Goal: Task Accomplishment & Management: Use online tool/utility

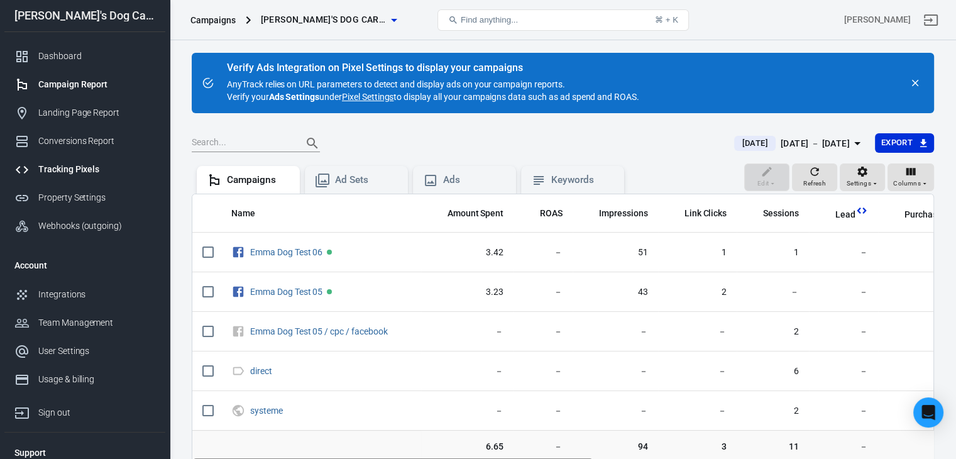
click at [89, 163] on div "Tracking Pixels" at bounding box center [96, 169] width 117 height 13
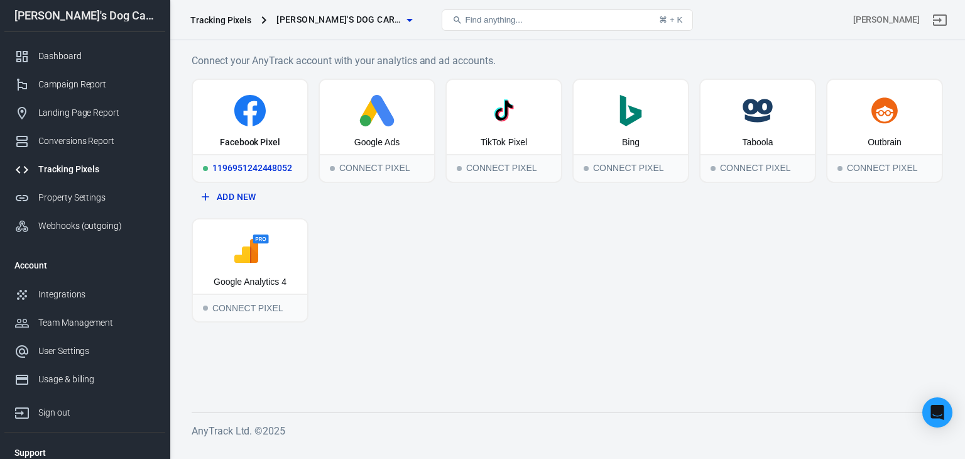
click at [248, 123] on icon at bounding box center [250, 113] width 13 height 25
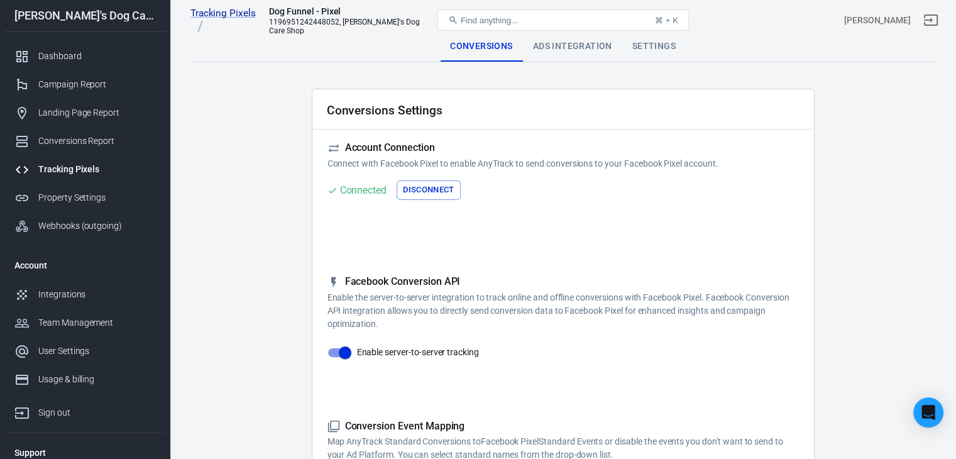
click at [578, 48] on div "Ads Integration" at bounding box center [572, 46] width 99 height 30
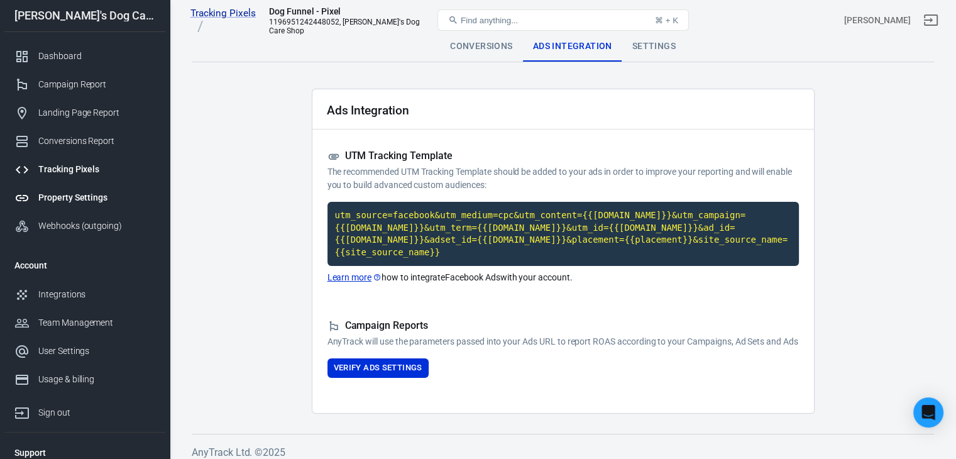
click at [89, 201] on div "Property Settings" at bounding box center [96, 197] width 117 height 13
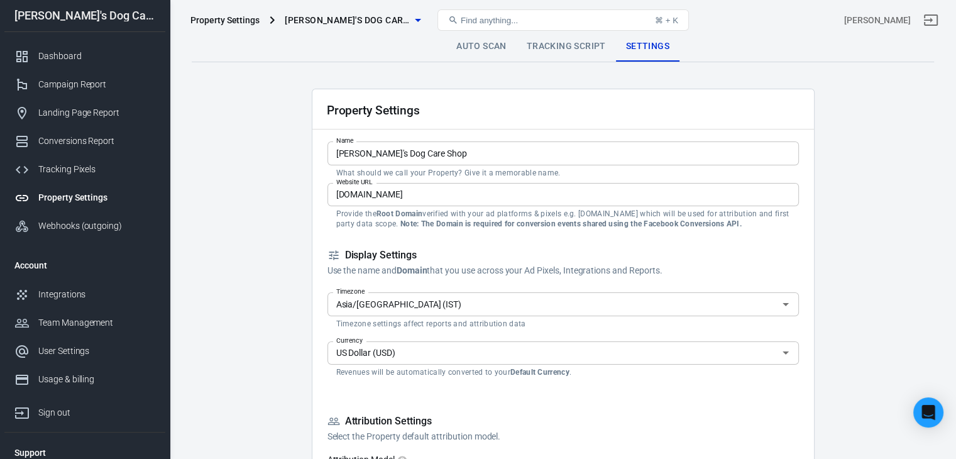
click at [494, 49] on link "Auto Scan" at bounding box center [481, 46] width 70 height 30
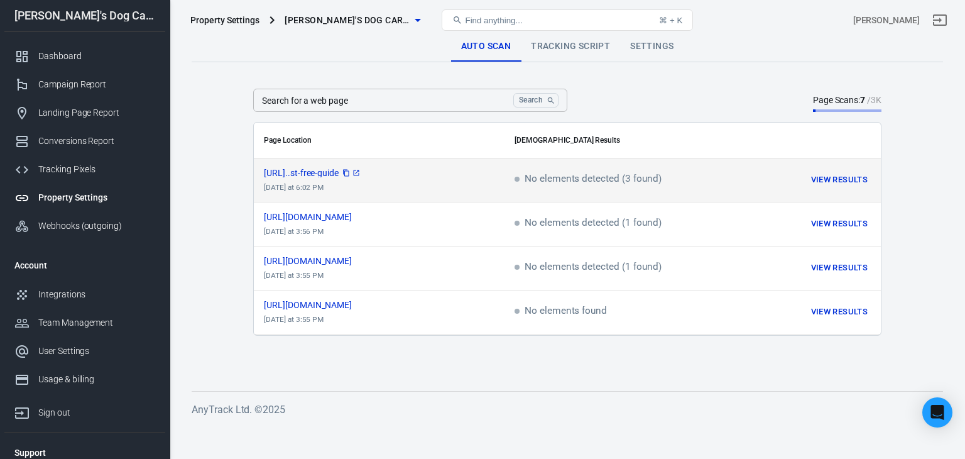
click at [361, 173] on span "[URL]..st-free-guide" at bounding box center [312, 172] width 97 height 9
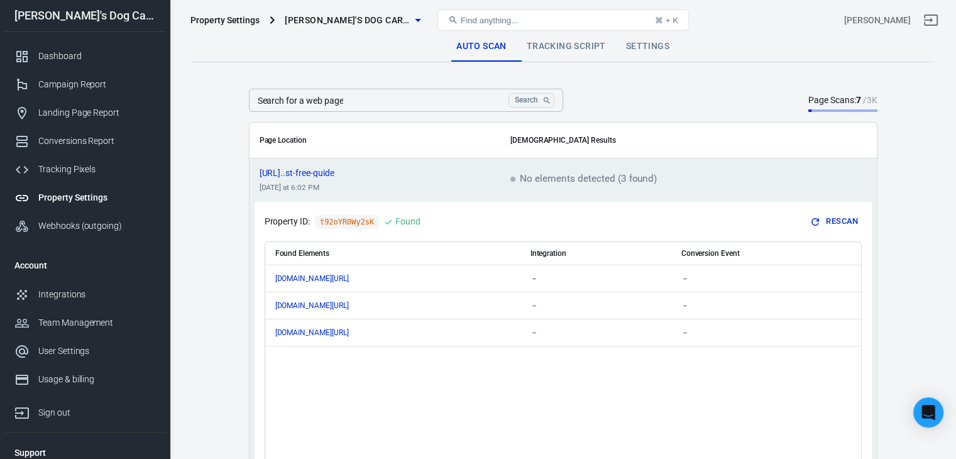
click at [571, 44] on link "Tracking Script" at bounding box center [566, 46] width 99 height 30
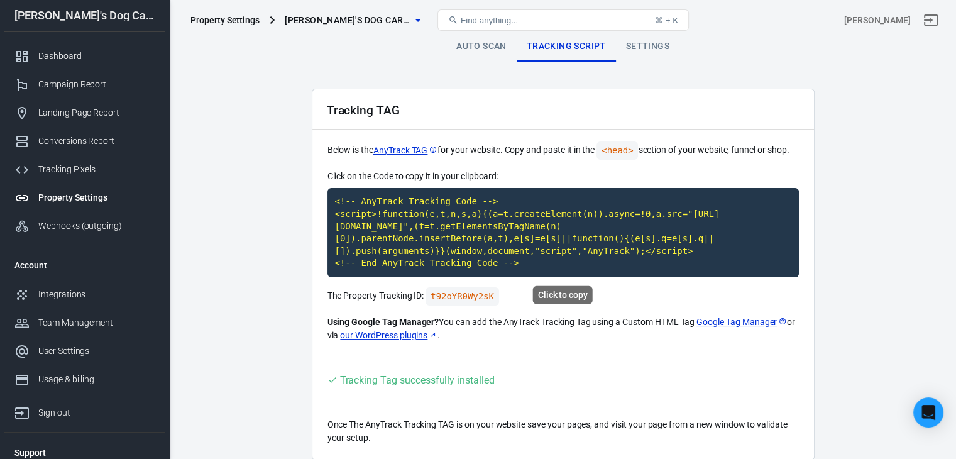
click at [415, 222] on code "<!-- AnyTrack Tracking Code --> <script>!function(e,t,n,s,a){(a=t.createElement…" at bounding box center [562, 232] width 471 height 89
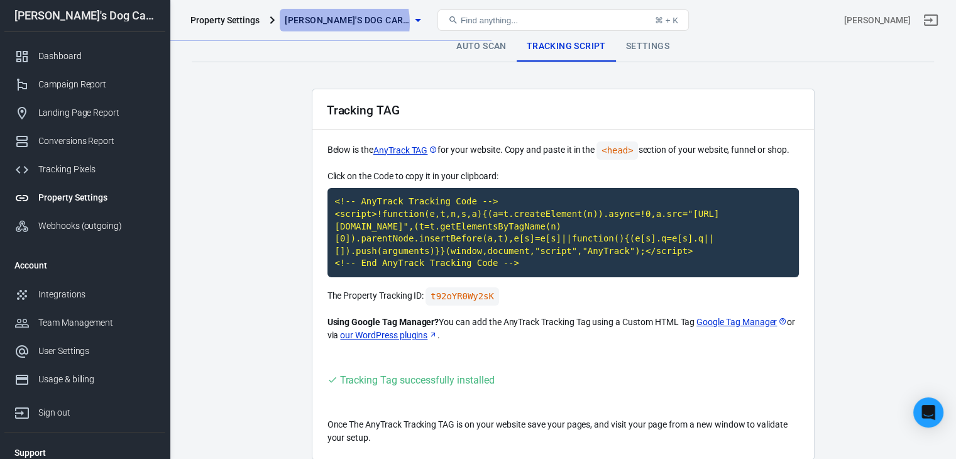
click at [333, 23] on span "[PERSON_NAME]'s Dog Care Shop" at bounding box center [348, 21] width 126 height 16
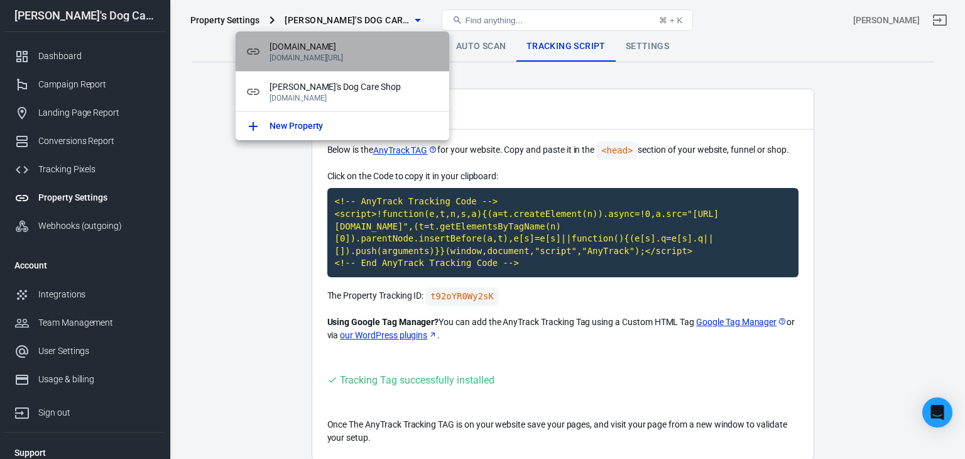
click at [324, 52] on span "[DOMAIN_NAME]" at bounding box center [355, 46] width 170 height 13
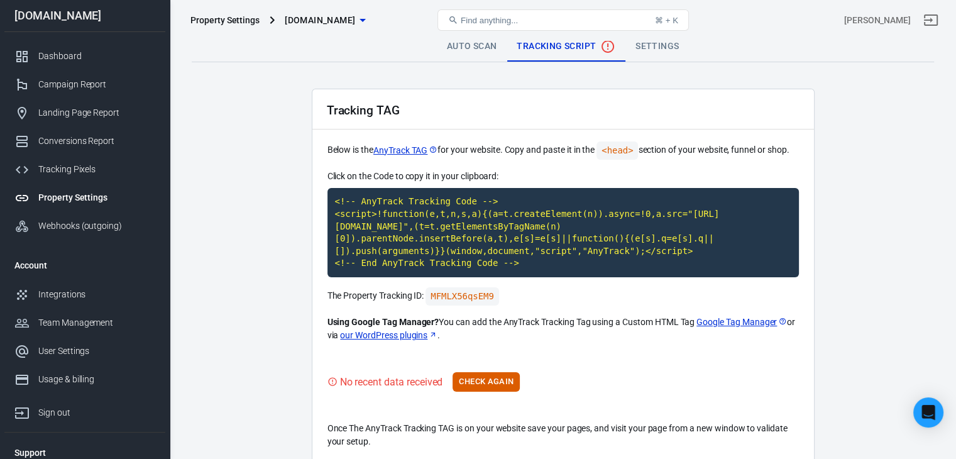
click at [450, 46] on link "Auto Scan" at bounding box center [472, 46] width 70 height 30
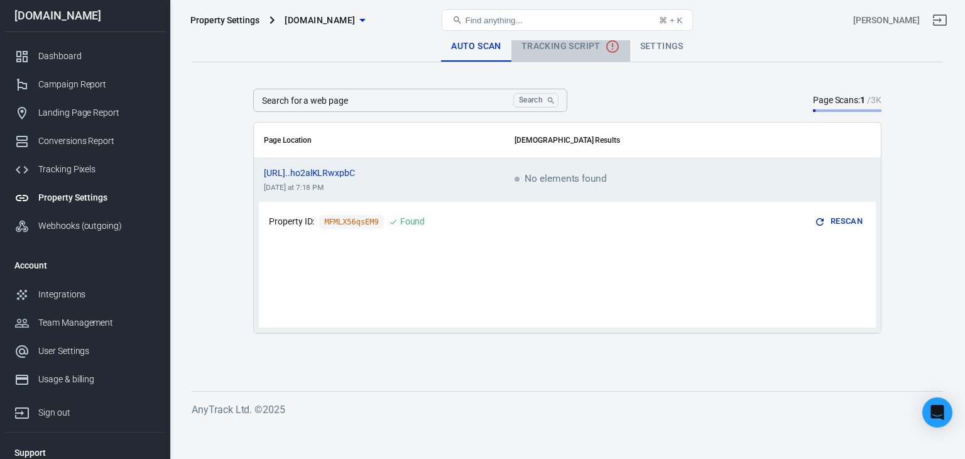
click at [559, 44] on span "Tracking Script" at bounding box center [571, 46] width 99 height 15
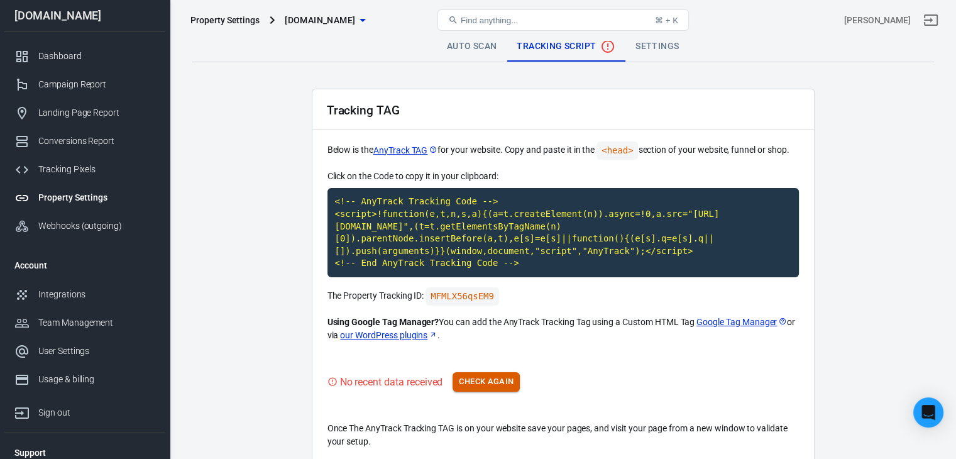
click at [485, 380] on button "Check Again" at bounding box center [485, 381] width 67 height 19
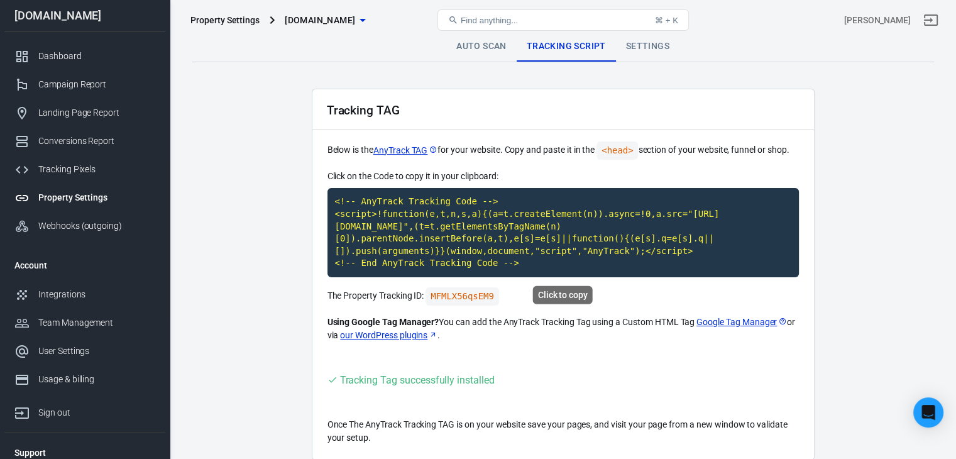
click at [493, 231] on code "<!-- AnyTrack Tracking Code --> <script>!function(e,t,n,s,a){(a=t.createElement…" at bounding box center [562, 232] width 471 height 89
click at [332, 18] on span "[DOMAIN_NAME]" at bounding box center [320, 21] width 70 height 16
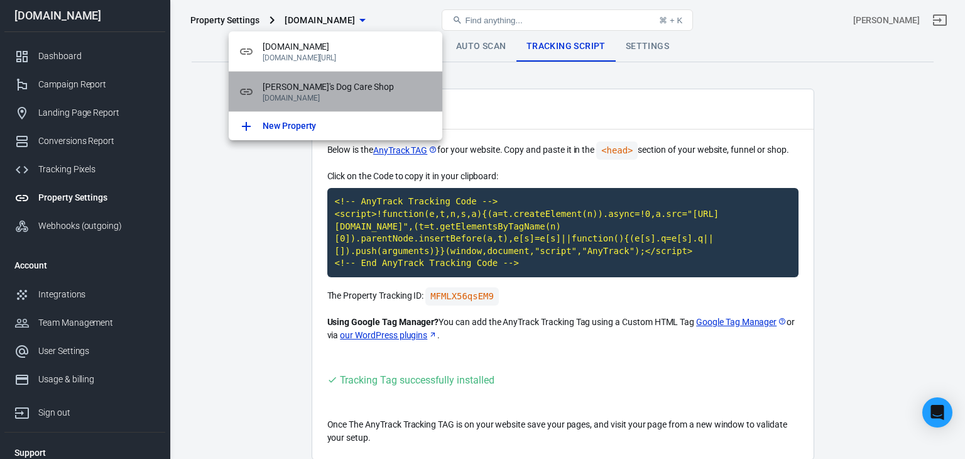
click at [317, 86] on span "[PERSON_NAME]'s Dog Care Shop" at bounding box center [348, 86] width 170 height 13
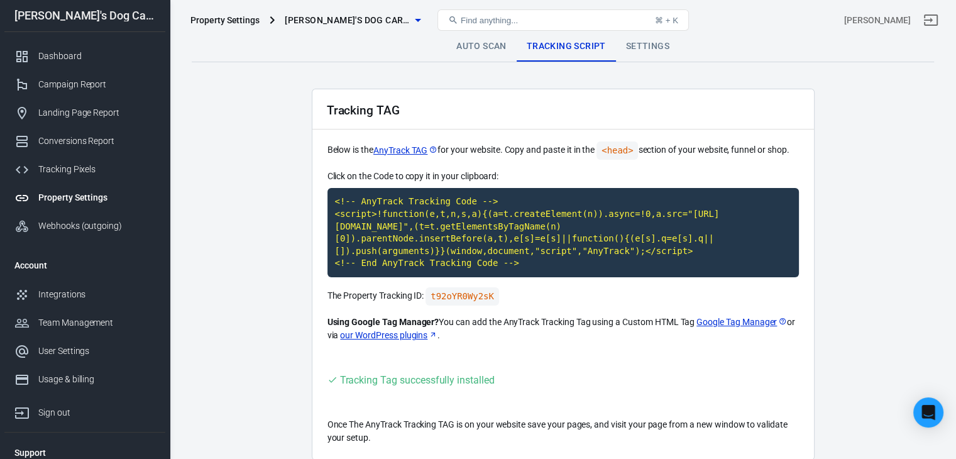
click at [80, 195] on div "Property Settings" at bounding box center [96, 197] width 117 height 13
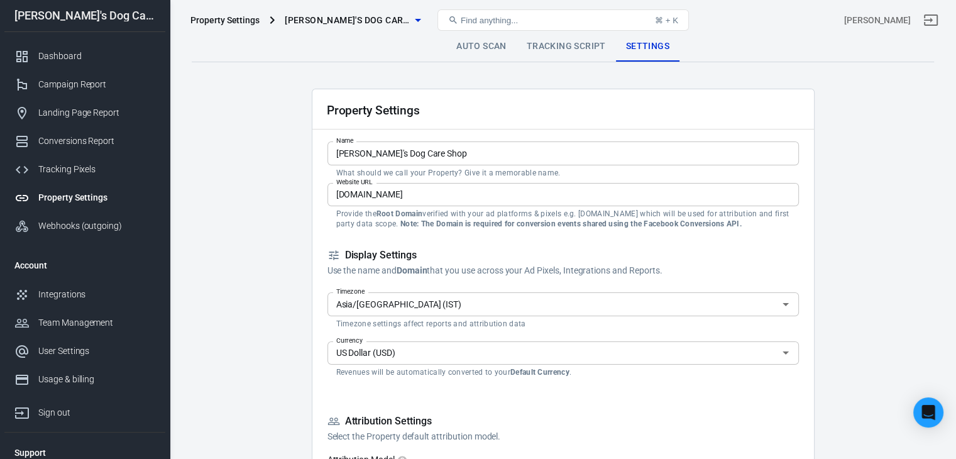
click at [567, 48] on link "Tracking Script" at bounding box center [566, 46] width 99 height 30
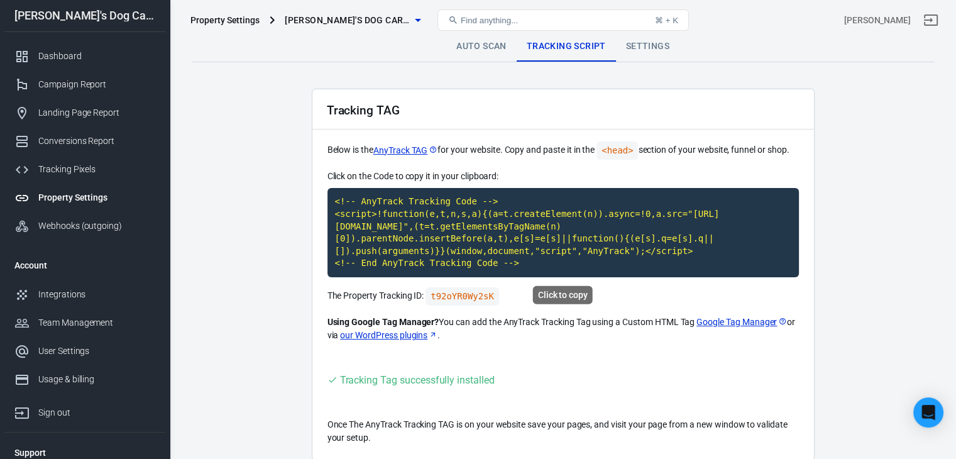
click at [466, 219] on code "<!-- AnyTrack Tracking Code --> <script>!function(e,t,n,s,a){(a=t.createElement…" at bounding box center [562, 232] width 471 height 89
click at [67, 189] on link "Property Settings" at bounding box center [84, 197] width 161 height 28
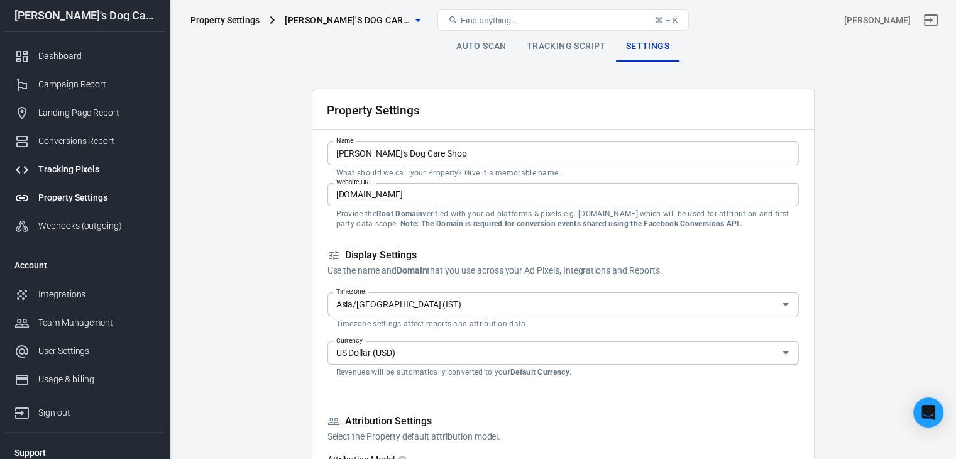
click at [72, 176] on link "Tracking Pixels" at bounding box center [84, 169] width 161 height 28
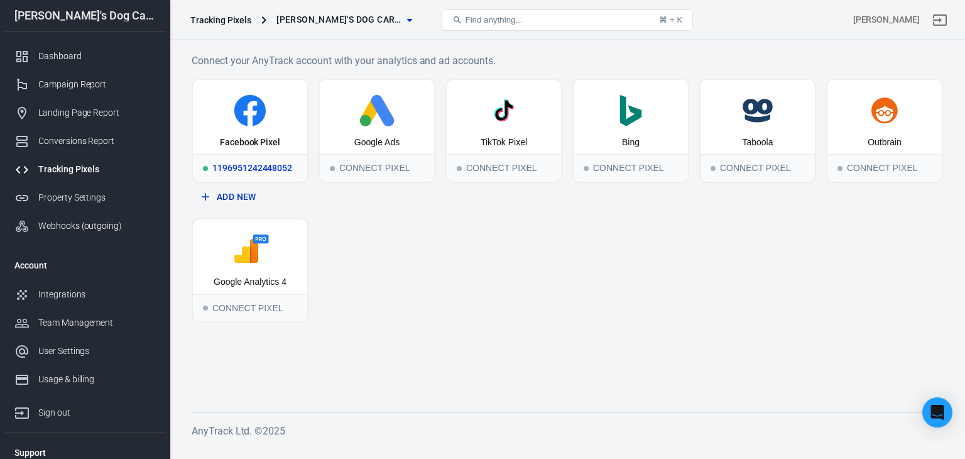
click at [255, 115] on icon at bounding box center [249, 110] width 31 height 31
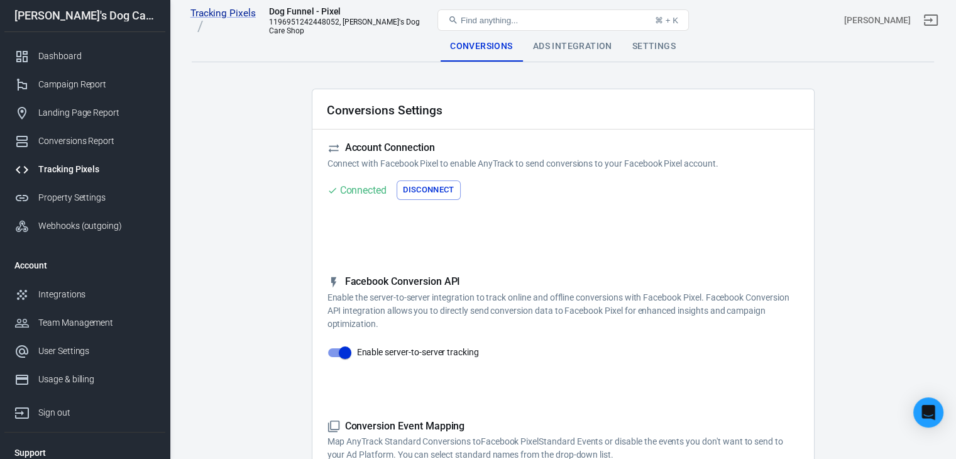
click at [656, 47] on div "Settings" at bounding box center [653, 46] width 63 height 30
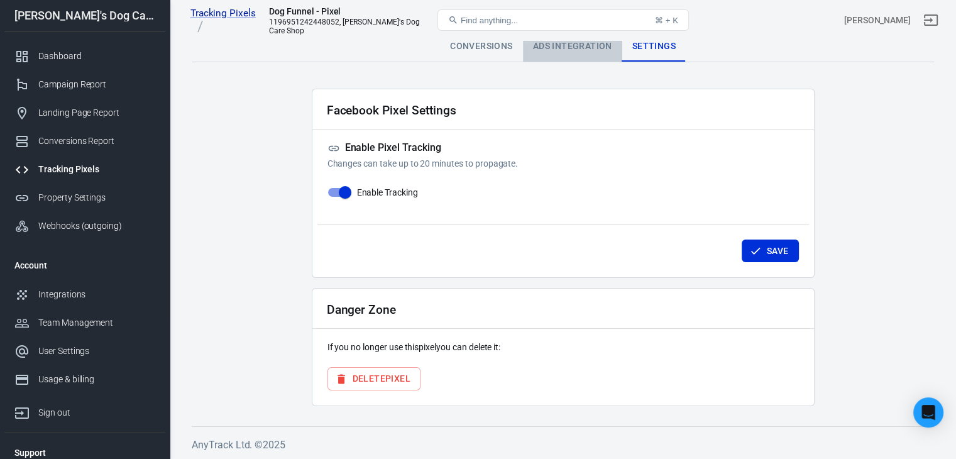
click at [599, 46] on div "Ads Integration" at bounding box center [572, 46] width 99 height 30
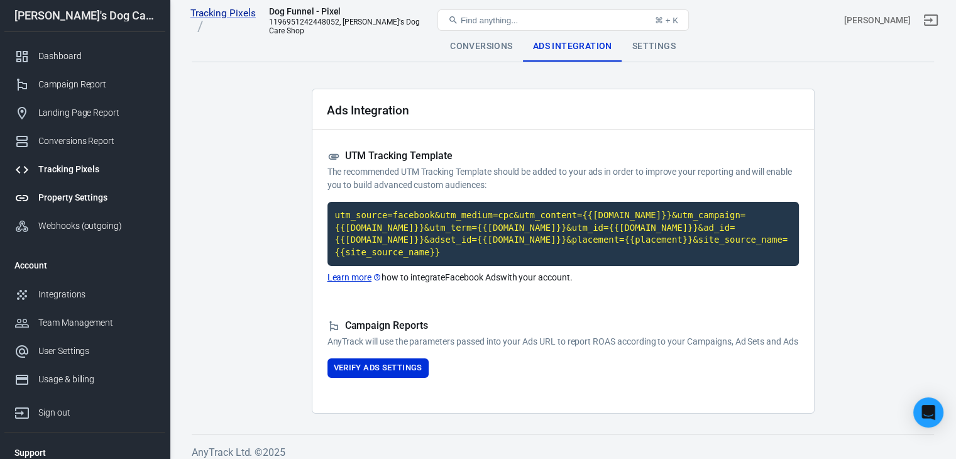
click at [62, 197] on div "Property Settings" at bounding box center [96, 197] width 117 height 13
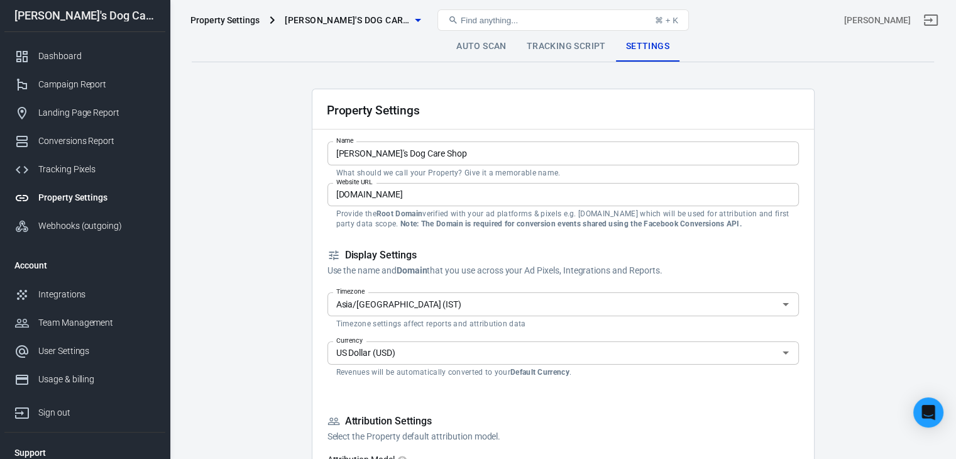
click at [573, 46] on link "Tracking Script" at bounding box center [566, 46] width 99 height 30
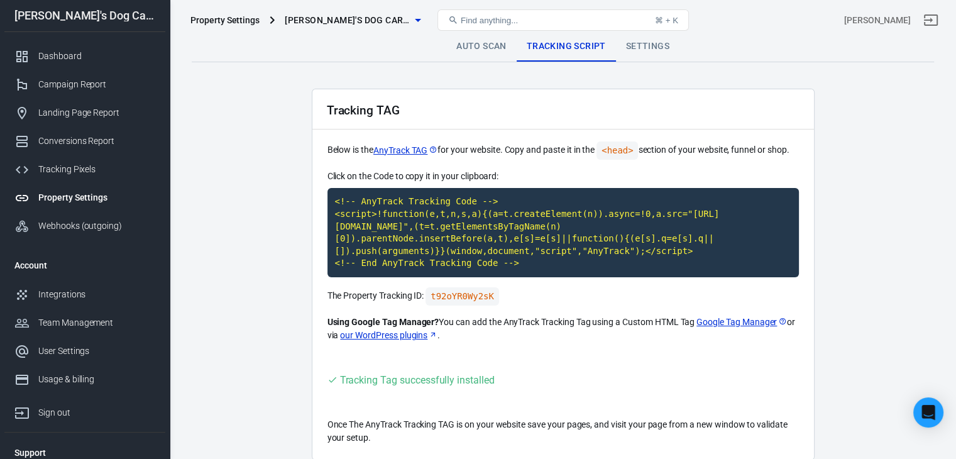
click at [303, 13] on span "[PERSON_NAME]'s Dog Care Shop" at bounding box center [348, 21] width 126 height 16
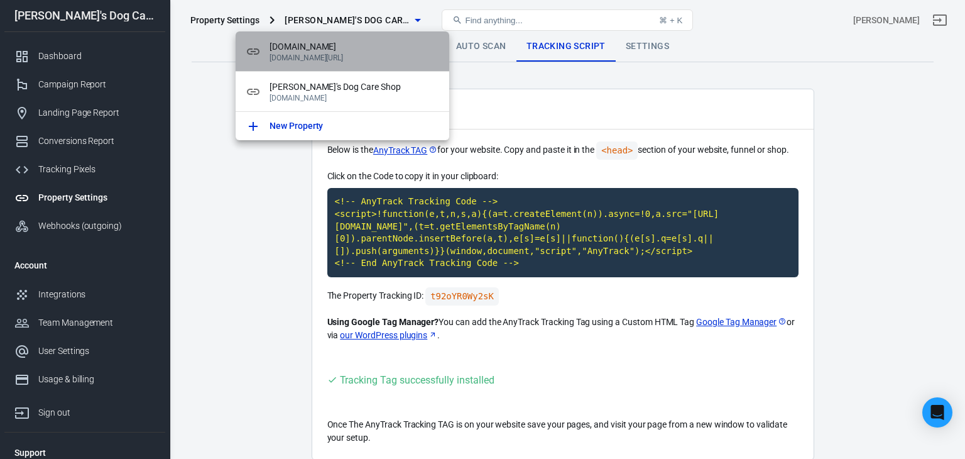
click at [305, 53] on p "[DOMAIN_NAME][URL]" at bounding box center [355, 57] width 170 height 9
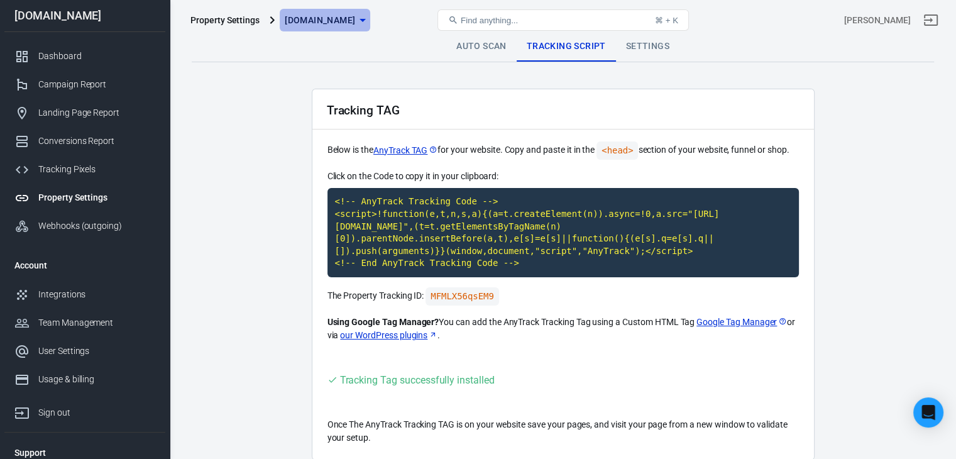
click at [333, 18] on span "[DOMAIN_NAME]" at bounding box center [320, 21] width 70 height 16
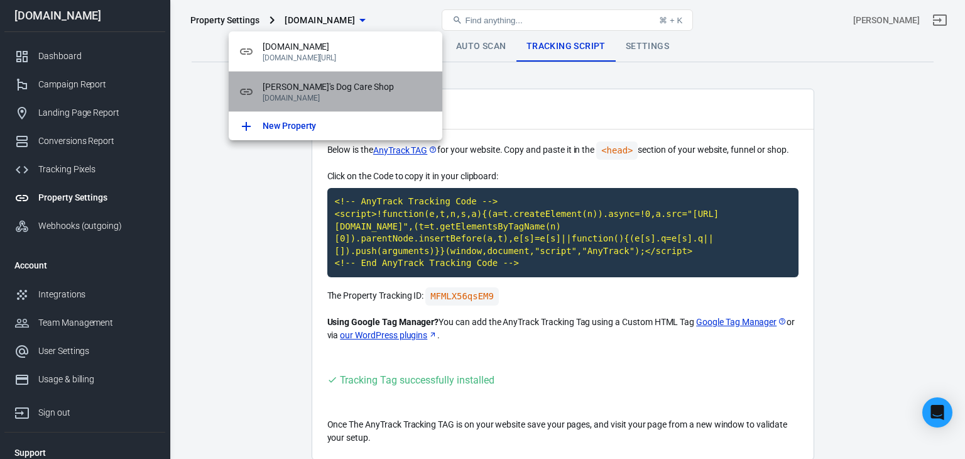
click at [329, 89] on span "[PERSON_NAME]'s Dog Care Shop" at bounding box center [348, 86] width 170 height 13
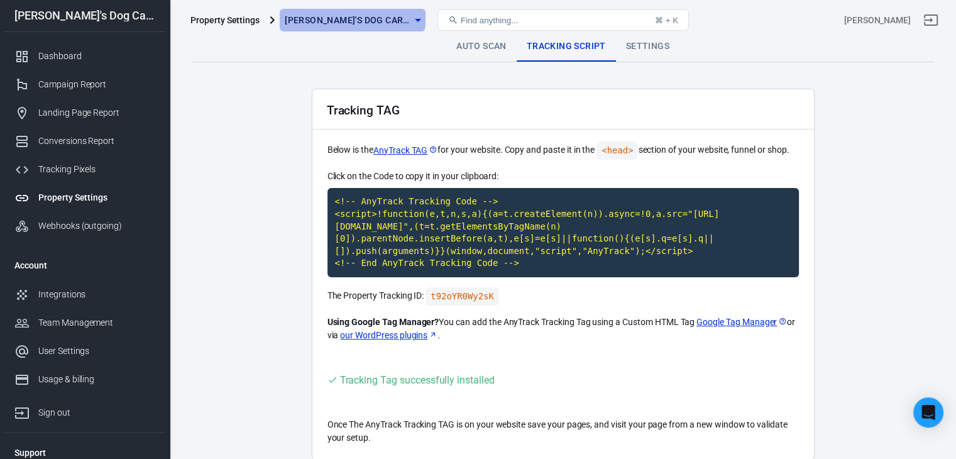
click at [350, 11] on button "[PERSON_NAME]'s Dog Care Shop" at bounding box center [353, 20] width 146 height 23
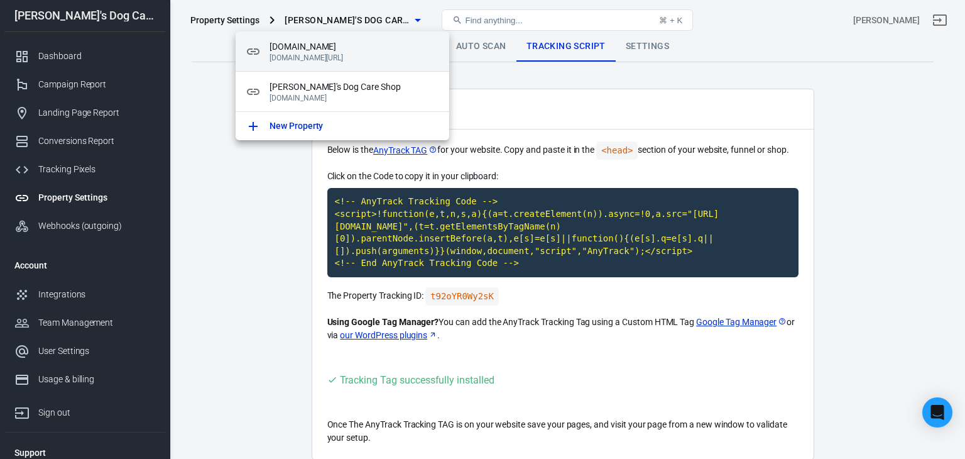
click at [344, 57] on p "[DOMAIN_NAME][URL]" at bounding box center [355, 57] width 170 height 9
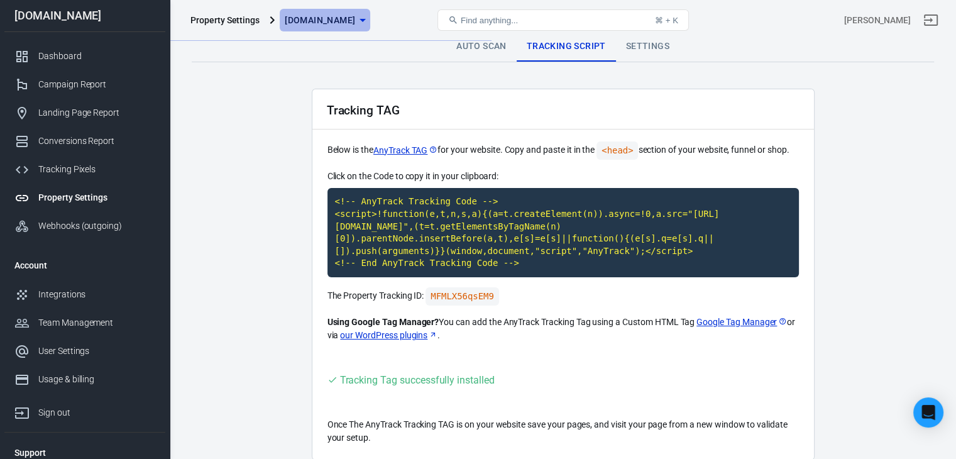
click at [329, 11] on button "[DOMAIN_NAME]" at bounding box center [325, 20] width 90 height 23
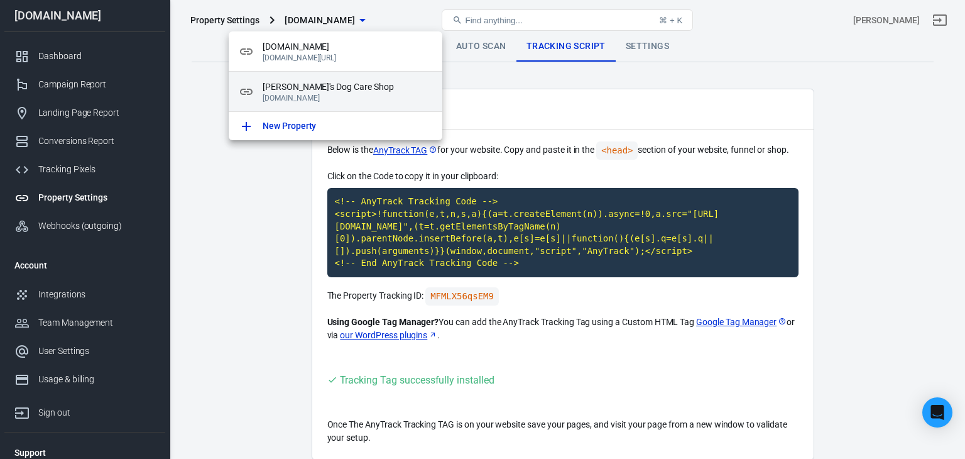
click at [322, 96] on p "[DOMAIN_NAME]" at bounding box center [348, 98] width 170 height 9
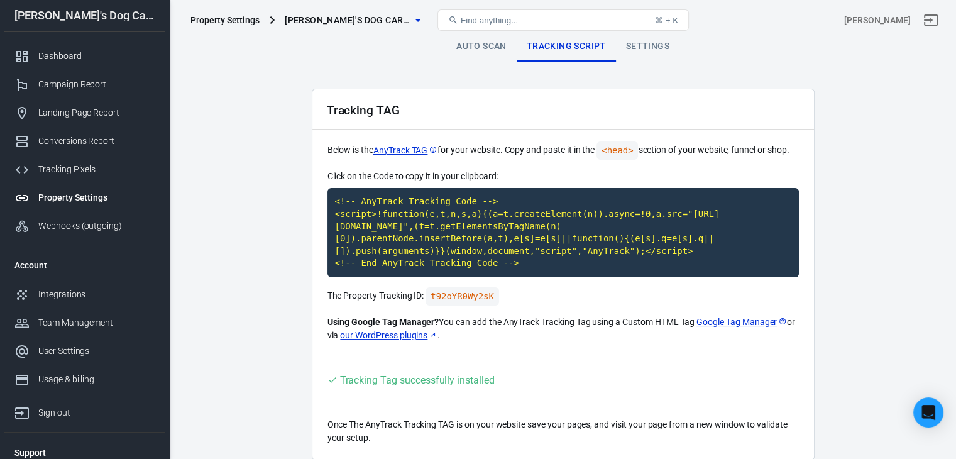
click at [359, 15] on span "[PERSON_NAME]'s Dog Care Shop" at bounding box center [348, 21] width 126 height 16
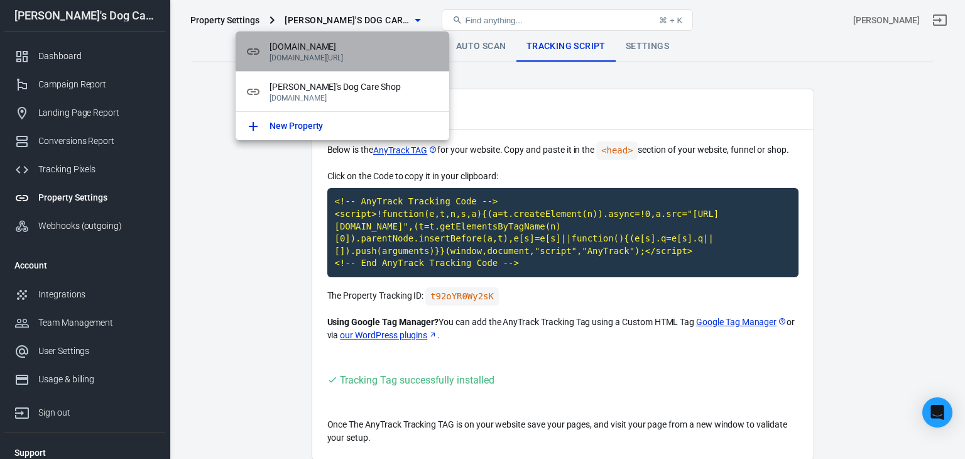
click at [346, 59] on p "[DOMAIN_NAME][URL]" at bounding box center [355, 57] width 170 height 9
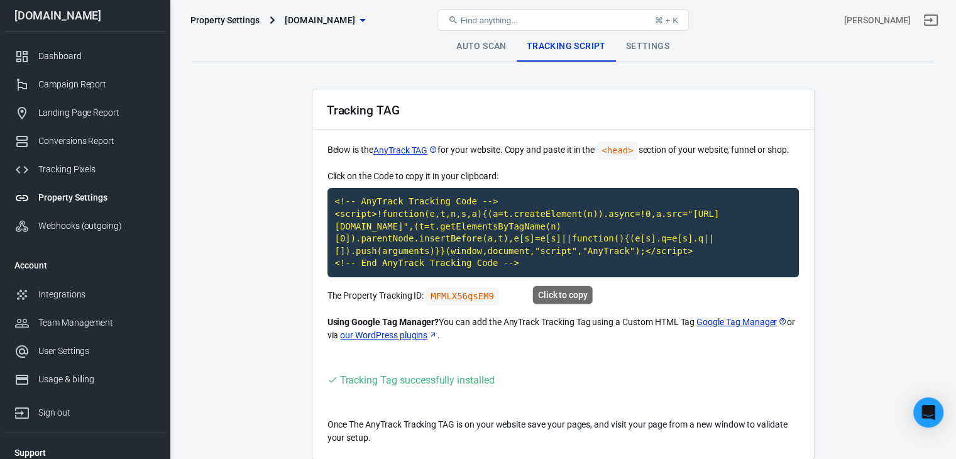
click at [522, 234] on code "<!-- AnyTrack Tracking Code --> <script>!function(e,t,n,s,a){(a=t.createElement…" at bounding box center [562, 232] width 471 height 89
click at [334, 17] on span "[DOMAIN_NAME]" at bounding box center [320, 21] width 70 height 16
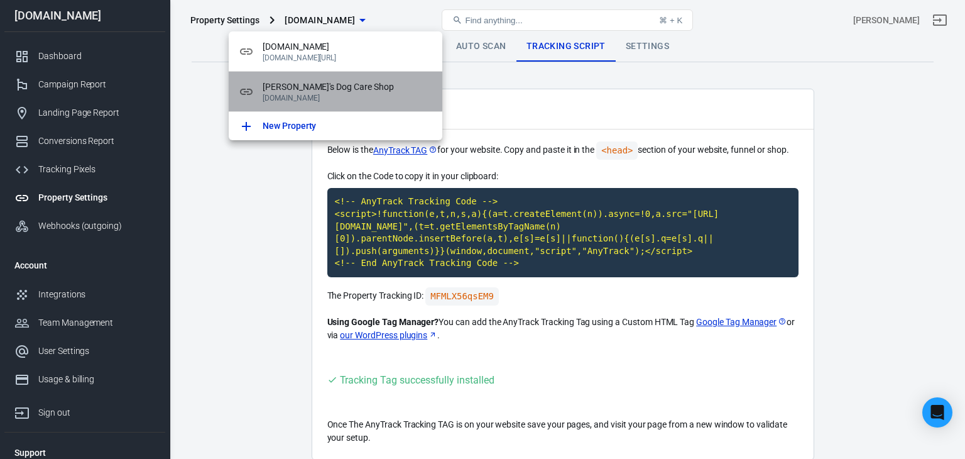
click at [296, 89] on span "[PERSON_NAME]'s Dog Care Shop" at bounding box center [348, 86] width 170 height 13
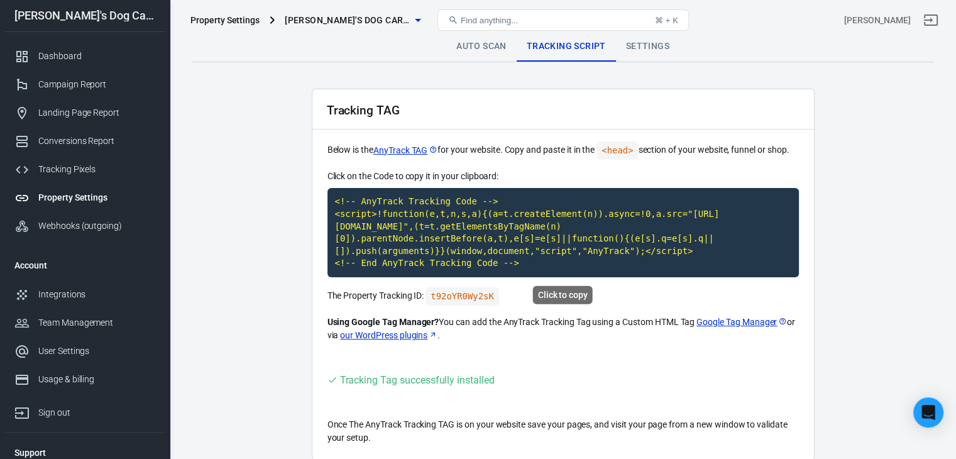
click at [530, 219] on code "<!-- AnyTrack Tracking Code --> <script>!function(e,t,n,s,a){(a=t.createElement…" at bounding box center [562, 232] width 471 height 89
click at [70, 200] on div "Property Settings" at bounding box center [96, 197] width 117 height 13
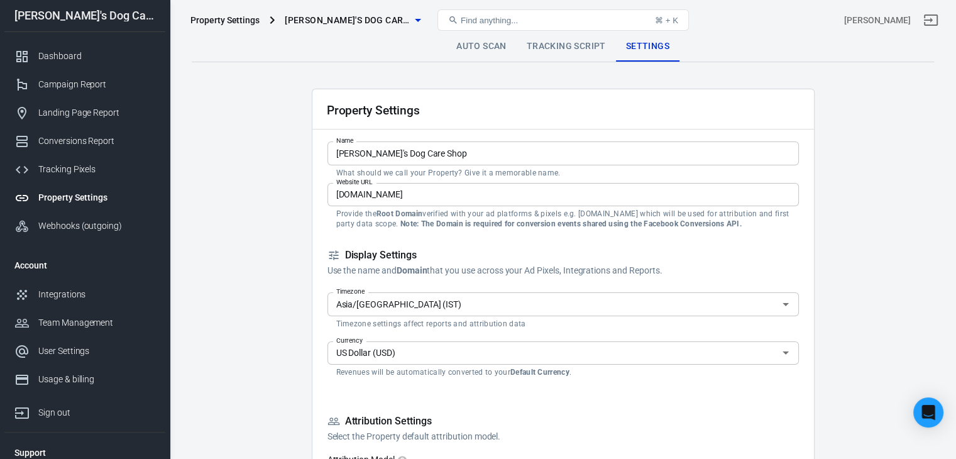
click at [579, 43] on link "Tracking Script" at bounding box center [566, 46] width 99 height 30
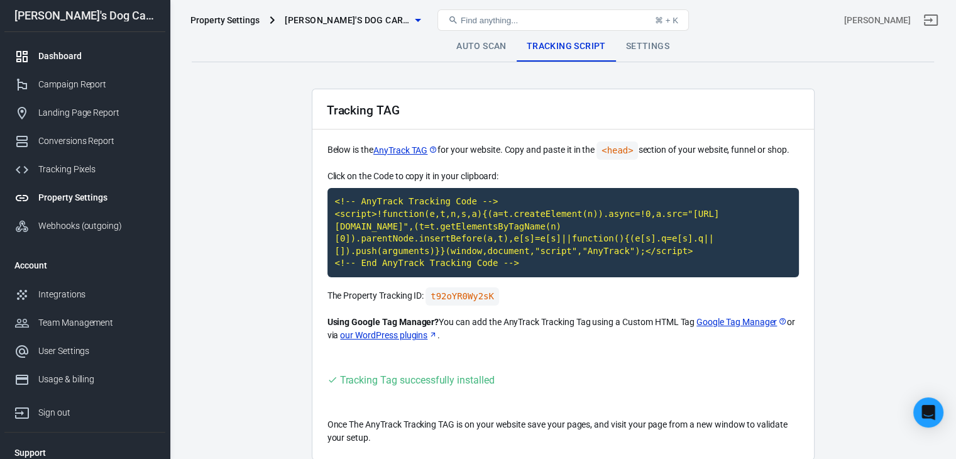
click at [72, 68] on link "Dashboard" at bounding box center [84, 56] width 161 height 28
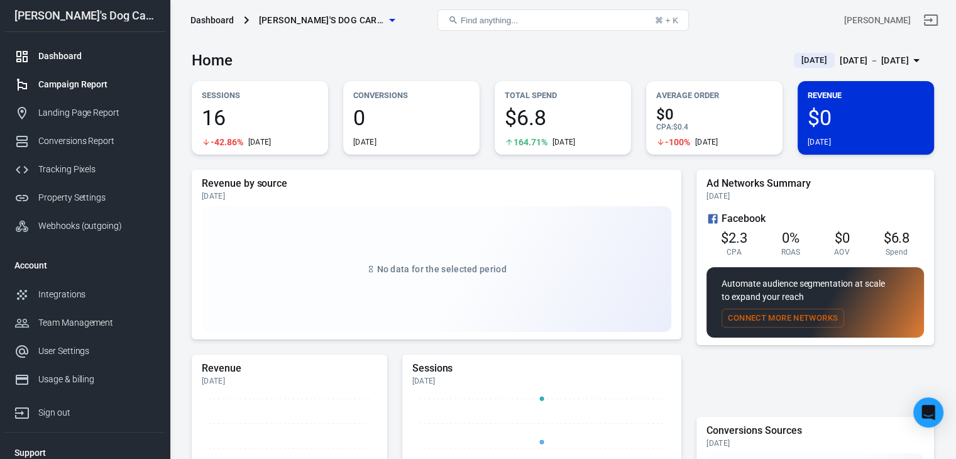
click at [70, 90] on div "Campaign Report" at bounding box center [96, 84] width 117 height 13
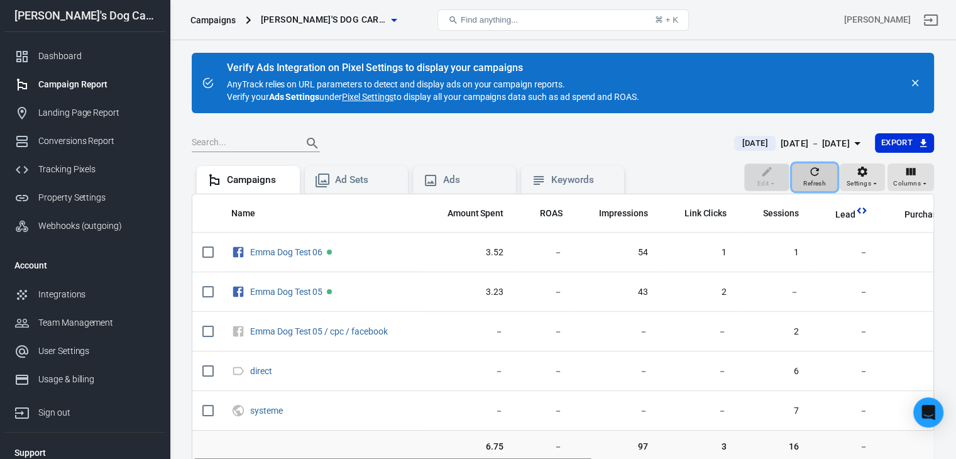
click at [819, 178] on span "Refresh" at bounding box center [814, 183] width 23 height 11
